Goal: Navigation & Orientation: Find specific page/section

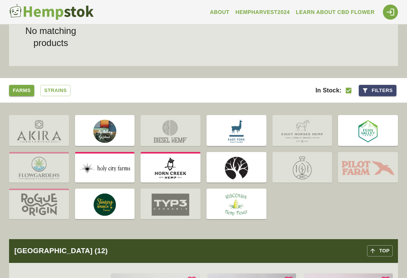
scroll to position [81, 0]
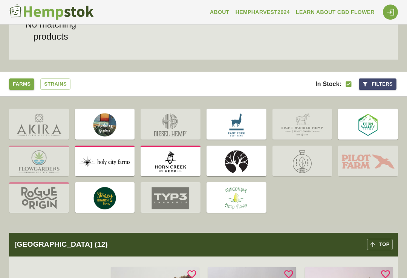
click at [35, 158] on img at bounding box center [39, 161] width 60 height 29
click at [45, 169] on img at bounding box center [39, 161] width 60 height 29
click at [101, 166] on img at bounding box center [105, 161] width 60 height 29
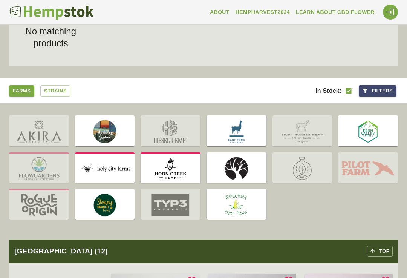
scroll to position [77, 0]
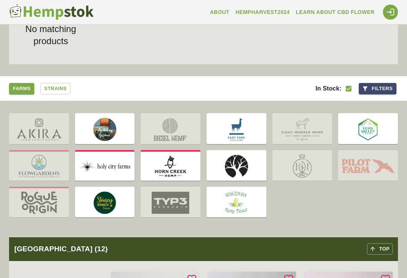
click at [304, 170] on img at bounding box center [303, 166] width 60 height 29
click at [288, 163] on img at bounding box center [303, 166] width 60 height 29
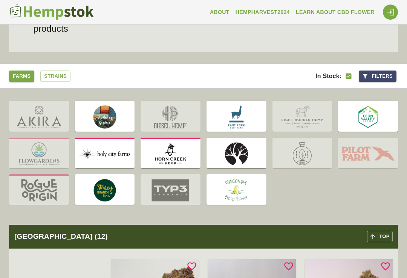
scroll to position [89, 0]
click at [54, 76] on link "Strains" at bounding box center [55, 76] width 30 height 12
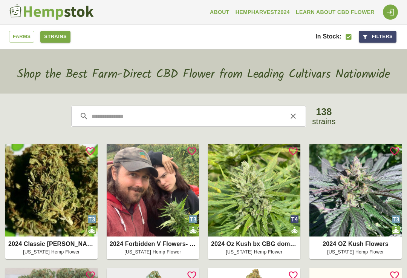
click at [23, 35] on link "Farms" at bounding box center [21, 37] width 25 height 12
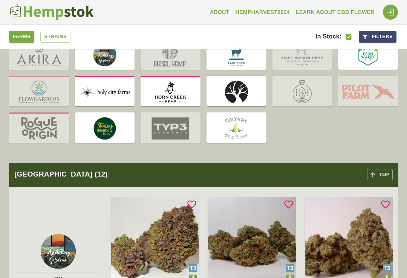
scroll to position [66, 0]
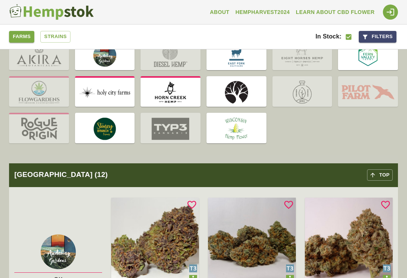
click at [173, 126] on img at bounding box center [171, 129] width 60 height 29
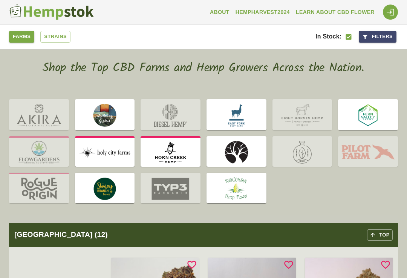
scroll to position [8, 0]
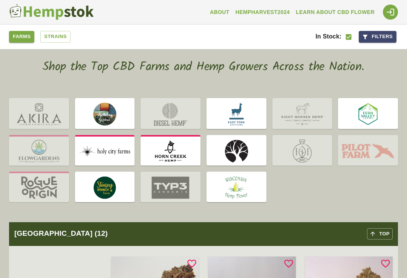
click at [159, 117] on img at bounding box center [171, 114] width 60 height 29
click at [356, 112] on img at bounding box center [368, 114] width 60 height 29
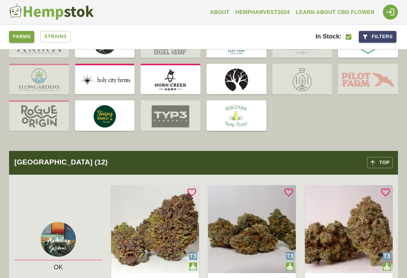
scroll to position [78, 0]
click at [91, 113] on img at bounding box center [105, 116] width 60 height 29
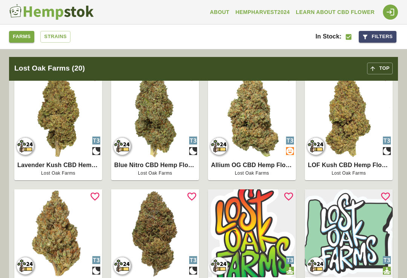
scroll to position [3567, 0]
